Goal: Task Accomplishment & Management: Use online tool/utility

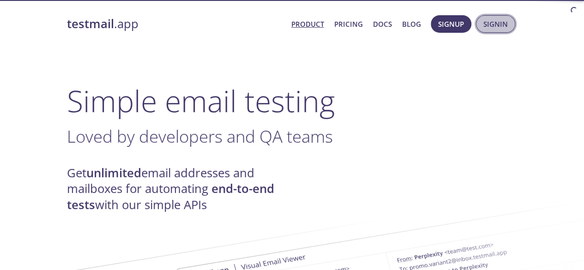
click at [485, 26] on span "Signin" at bounding box center [495, 24] width 24 height 12
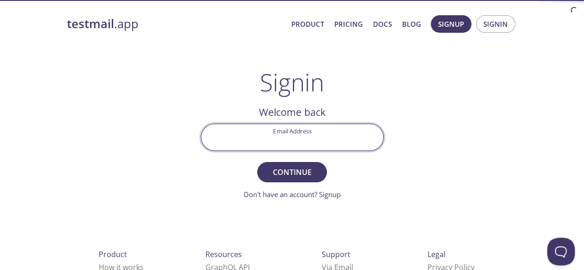
click at [302, 142] on input "Email Address" at bounding box center [292, 137] width 182 height 26
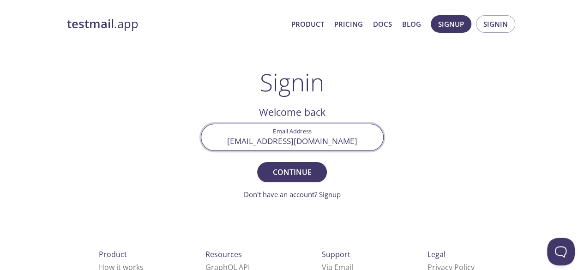
type input "[EMAIL_ADDRESS][DOMAIN_NAME]"
click at [257, 162] on button "Continue" at bounding box center [291, 172] width 69 height 20
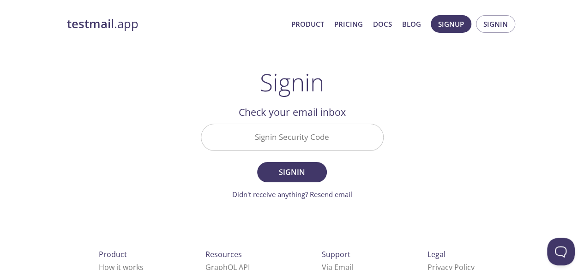
click at [295, 133] on input "Signin Security Code" at bounding box center [292, 137] width 182 height 26
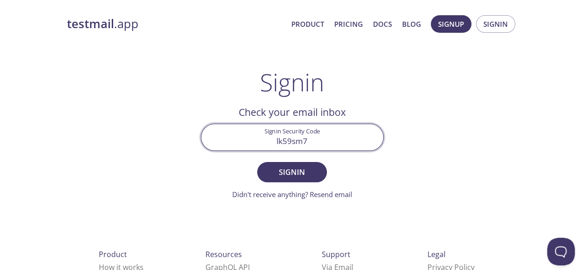
type input "lk59sm7"
click at [257, 162] on button "Signin" at bounding box center [291, 172] width 69 height 20
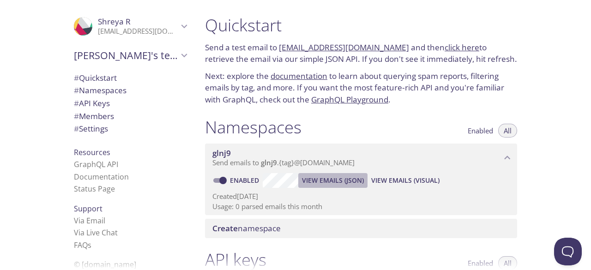
click at [315, 184] on span "View Emails (JSON)" at bounding box center [333, 180] width 62 height 11
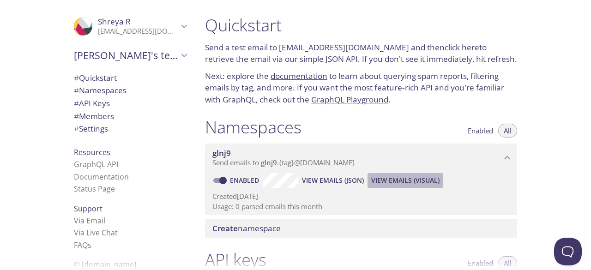
click at [408, 179] on span "View Emails (Visual)" at bounding box center [405, 180] width 68 height 11
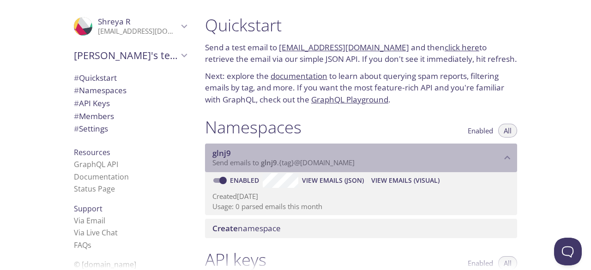
click at [260, 156] on span "glnj9" at bounding box center [356, 153] width 289 height 10
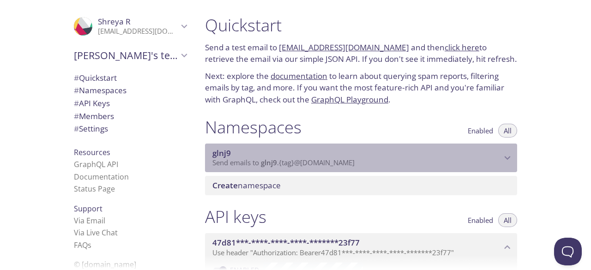
click at [260, 156] on span "glnj9" at bounding box center [356, 153] width 289 height 10
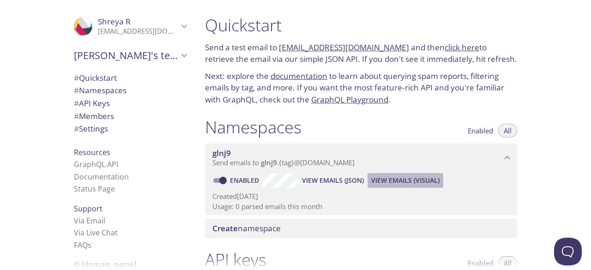
click at [392, 179] on span "View Emails (Visual)" at bounding box center [405, 180] width 68 height 11
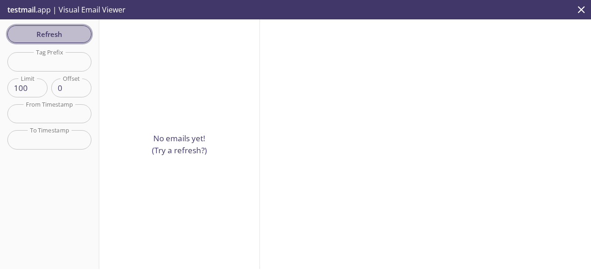
click at [51, 39] on span "Refresh" at bounding box center [49, 34] width 69 height 12
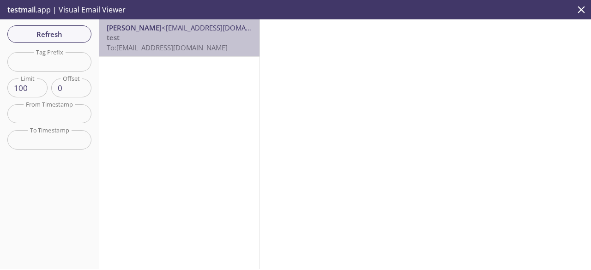
click at [221, 36] on p "test To: glnj9.hello@inbox.testmail.app" at bounding box center [179, 43] width 145 height 20
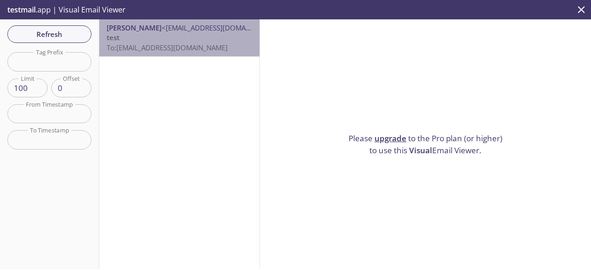
click at [221, 45] on p "test To: glnj9.hello@inbox.testmail.app" at bounding box center [179, 43] width 145 height 20
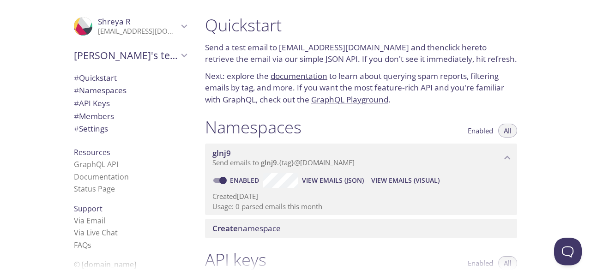
click at [343, 177] on span "View Emails (JSON)" at bounding box center [333, 180] width 62 height 11
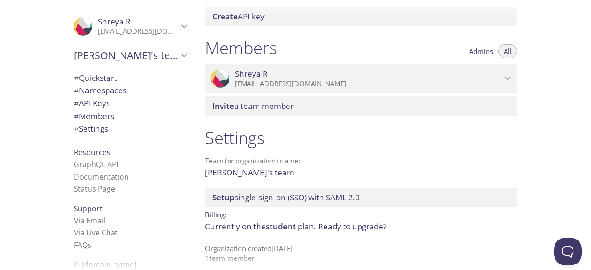
scroll to position [386, 0]
